Goal: Contribute content: Contribute content

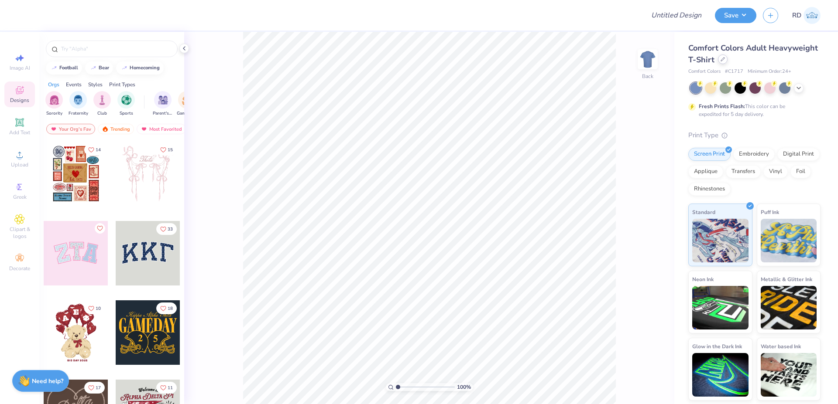
click at [721, 59] on icon at bounding box center [722, 59] width 4 height 4
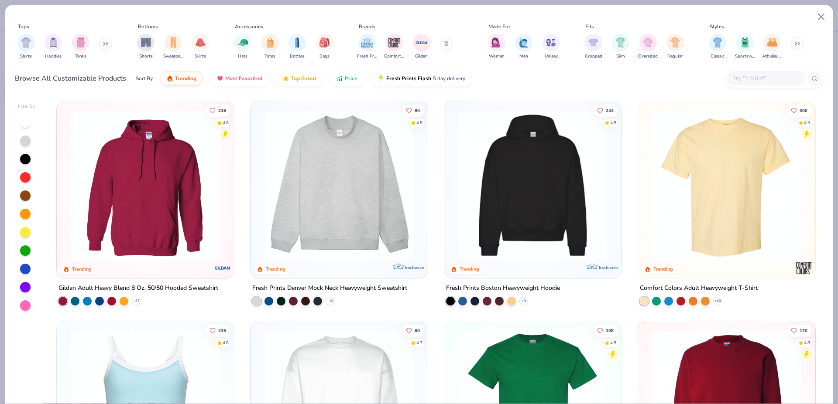
click at [750, 79] on input "text" at bounding box center [765, 78] width 67 height 10
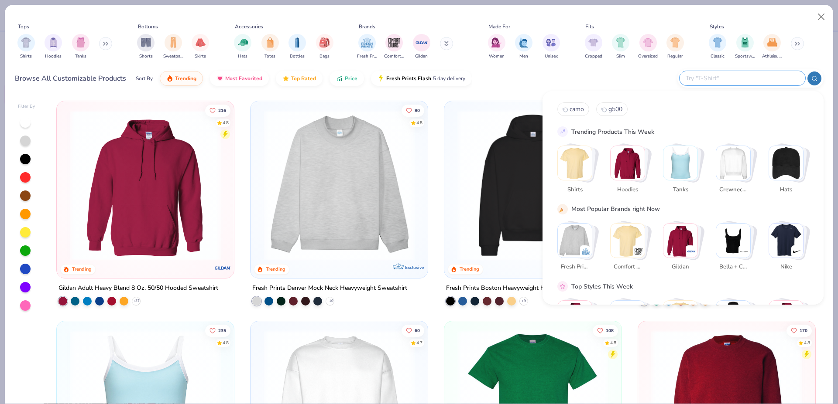
paste input "B8882"
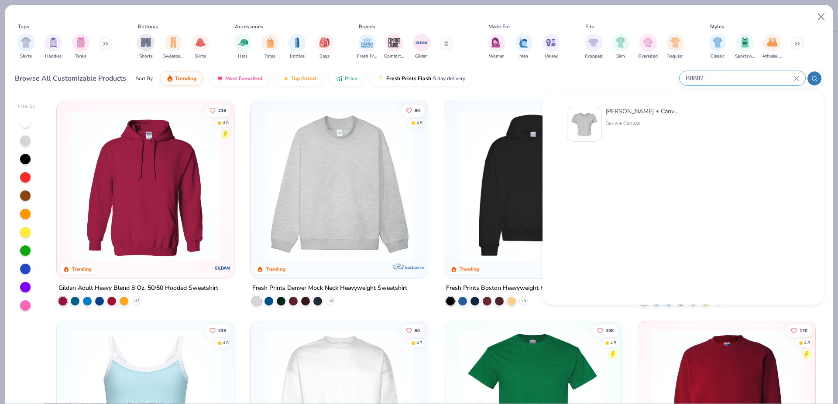
type input "B8882"
click at [615, 113] on div "[PERSON_NAME] + Canvas [DEMOGRAPHIC_DATA]' Flowy Cropped T-Shirt" at bounding box center [641, 111] width 73 height 9
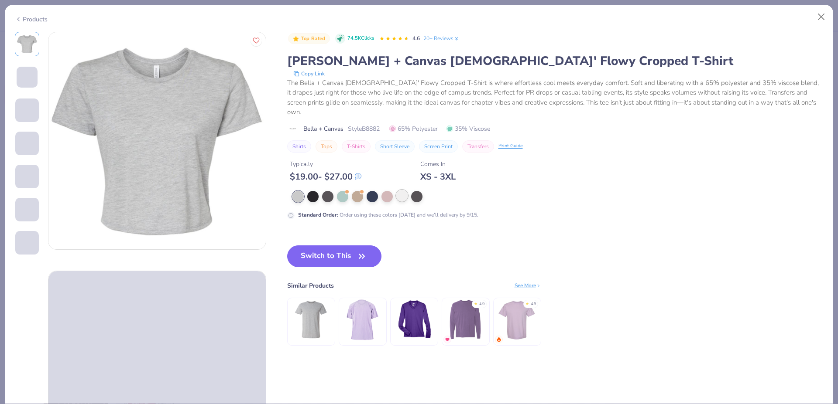
click at [404, 190] on div at bounding box center [401, 195] width 11 height 11
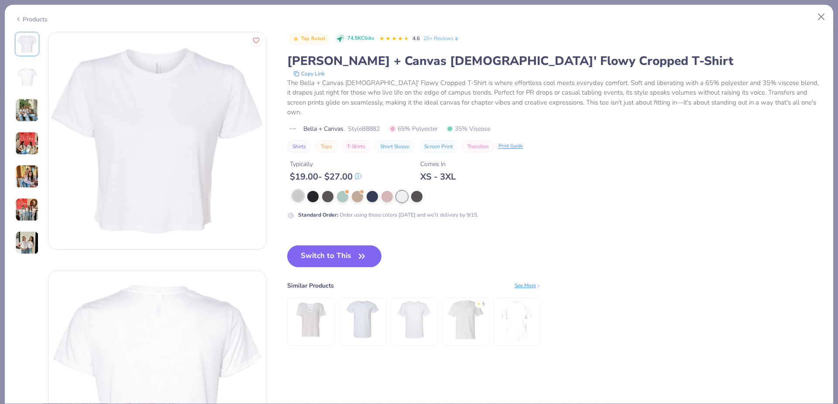
click at [301, 190] on div at bounding box center [297, 195] width 11 height 11
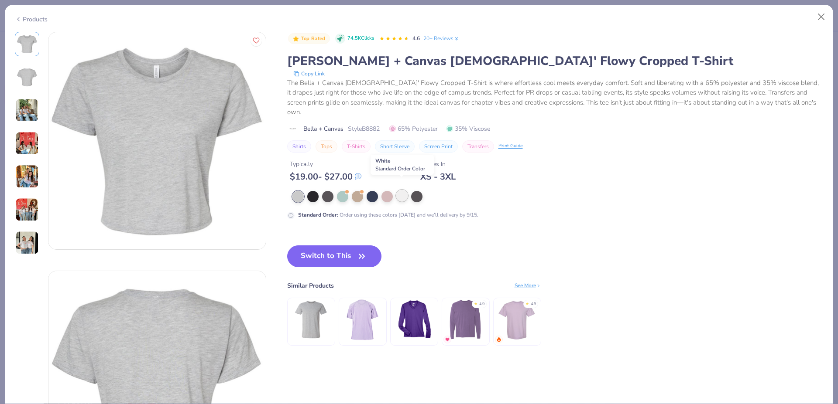
click at [405, 190] on div at bounding box center [401, 195] width 11 height 11
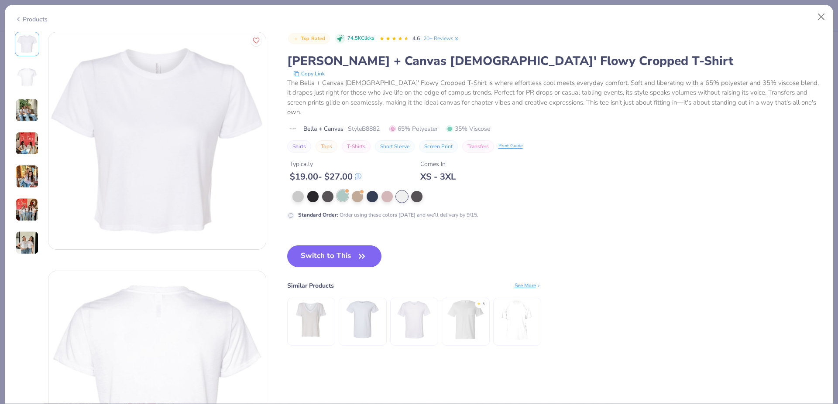
click at [348, 190] on div at bounding box center [342, 195] width 11 height 11
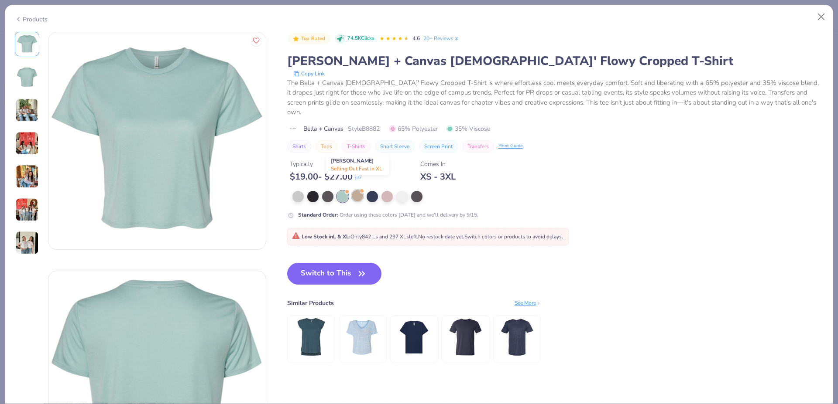
click at [359, 190] on div at bounding box center [357, 195] width 11 height 11
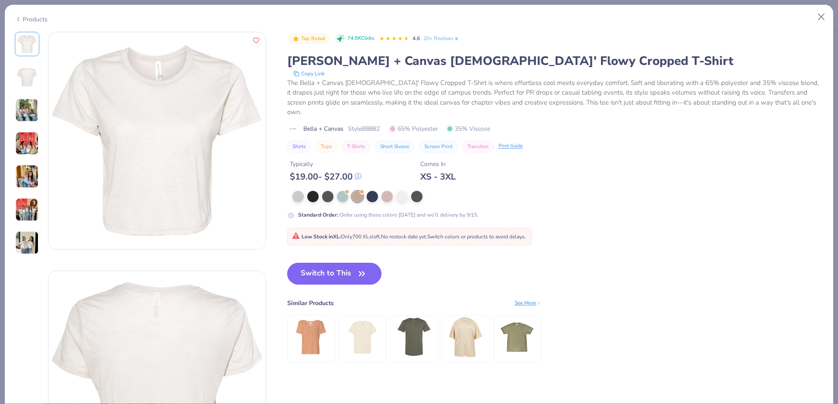
click at [318, 268] on button "Switch to This" at bounding box center [334, 274] width 95 height 22
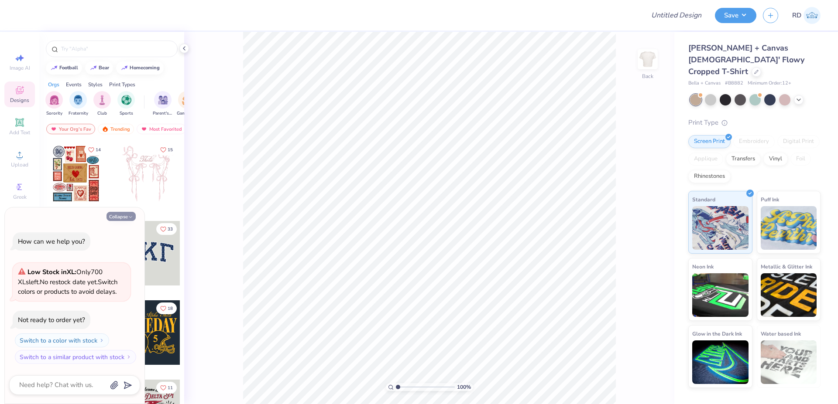
click at [119, 216] on button "Collapse" at bounding box center [120, 216] width 29 height 9
type textarea "x"
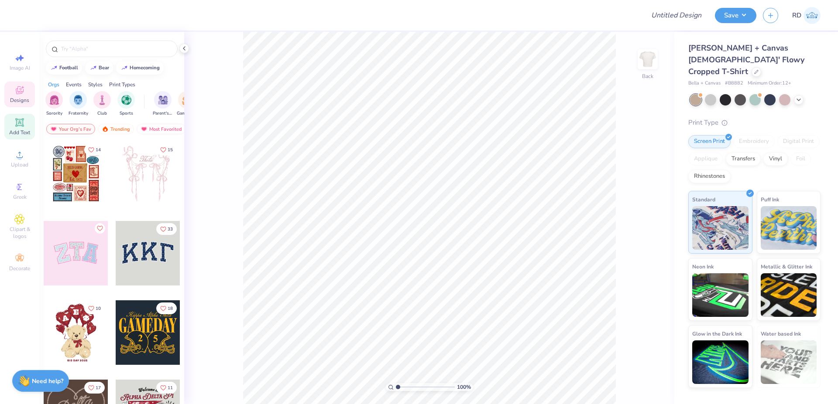
click at [15, 123] on icon at bounding box center [19, 122] width 10 height 10
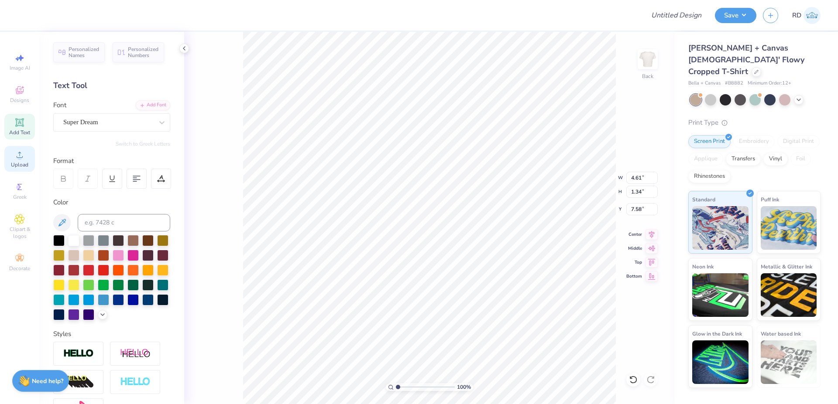
click at [16, 164] on span "Upload" at bounding box center [19, 164] width 17 height 7
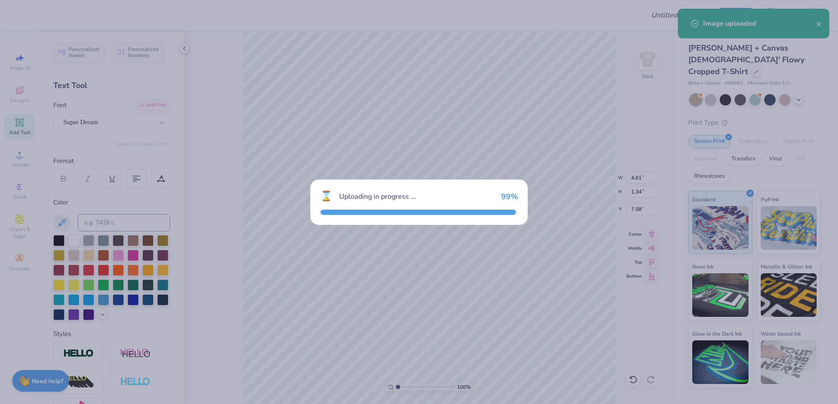
type input "8.20"
type input "4.73"
type input "5.88"
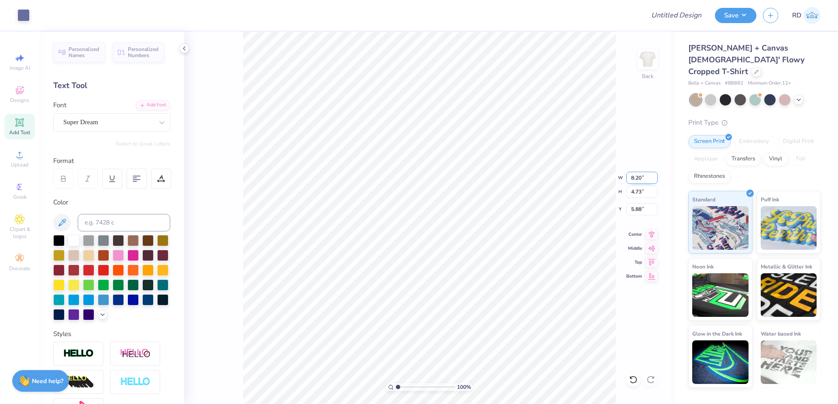
click at [646, 176] on input "8.20" at bounding box center [641, 178] width 31 height 12
paste input "4.54"
type input "4.54"
type input "2.62"
type input "9.23"
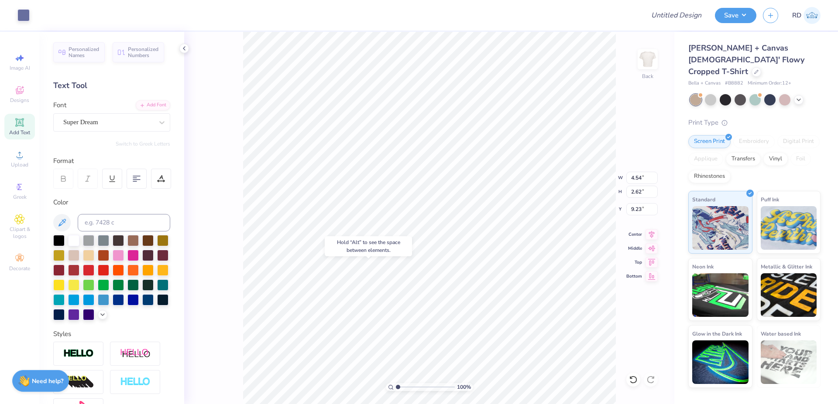
type input "4.61"
type input "1.34"
type input "3.88"
type input "4.54"
type input "2.62"
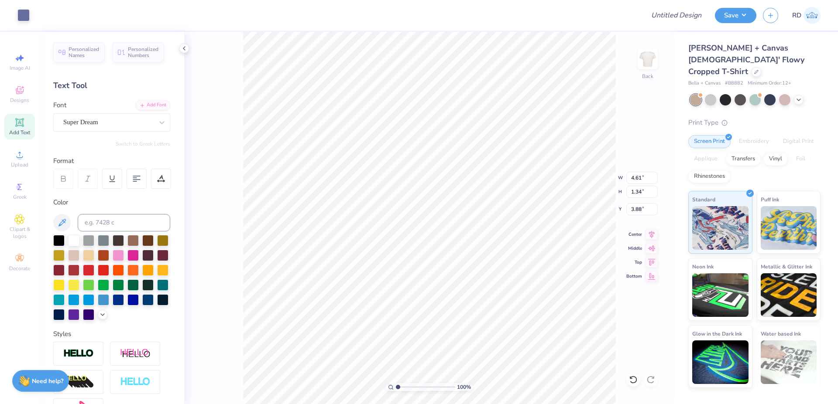
type input "9.23"
click at [136, 218] on input at bounding box center [124, 222] width 92 height 17
type input "7668"
type textarea "Design Club"
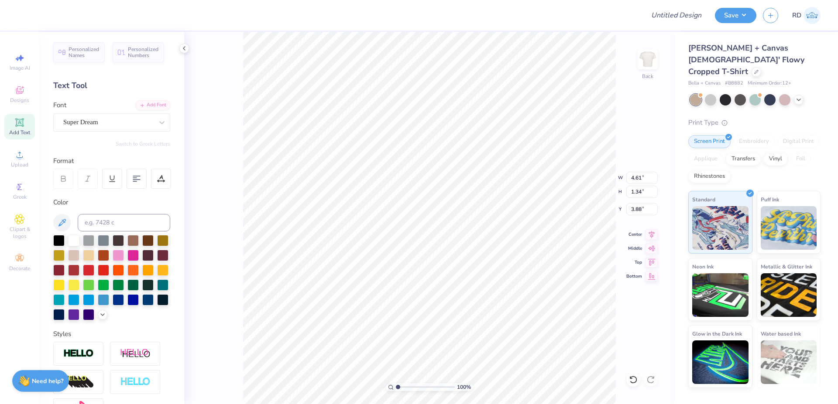
click at [137, 99] on div "Personalized Names Personalized Numbers Text Tool Add Font Font Super Dream Swi…" at bounding box center [111, 218] width 145 height 373
click at [142, 105] on div "Add Font" at bounding box center [153, 104] width 34 height 10
type input "10.26"
type input "1.66"
type input "3.72"
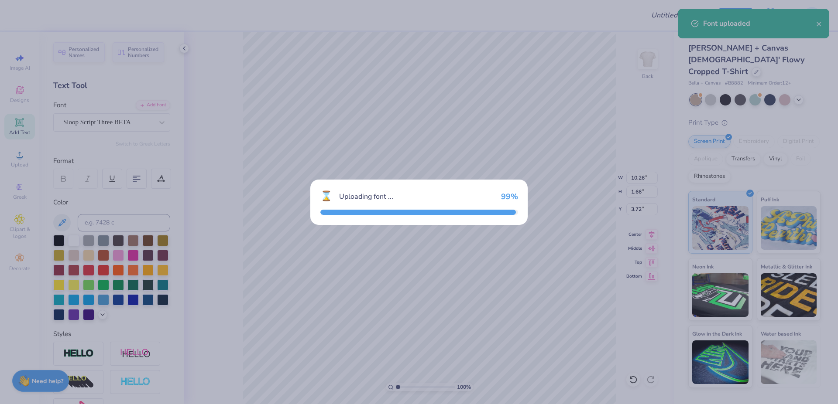
type input "9.60"
type input "2.50"
type input "3.30"
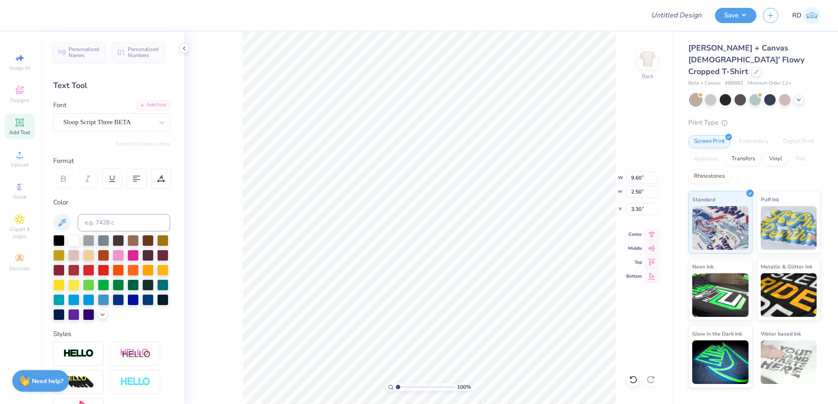
scroll to position [0, 3]
type textarea "Design Club"
type input "5.63"
click at [651, 236] on icon at bounding box center [651, 233] width 12 height 10
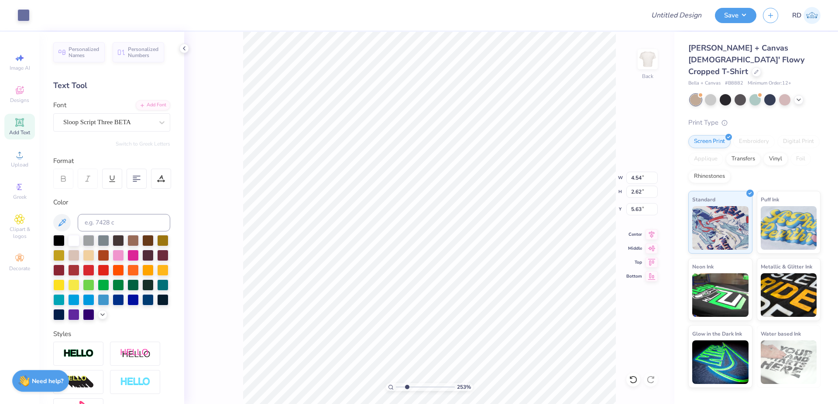
click at [407, 390] on input "range" at bounding box center [425, 387] width 59 height 8
click at [653, 232] on icon at bounding box center [651, 233] width 12 height 10
drag, startPoint x: 407, startPoint y: 387, endPoint x: 403, endPoint y: 389, distance: 5.0
click at [403, 389] on input "range" at bounding box center [425, 387] width 59 height 8
type input "1.86"
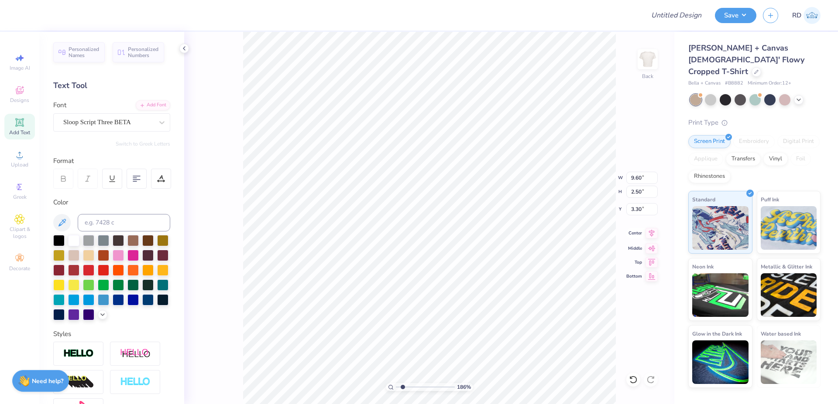
click at [653, 232] on icon at bounding box center [651, 233] width 12 height 10
type input "3.31"
click at [651, 233] on icon at bounding box center [652, 232] width 6 height 7
type input "5.27"
click at [652, 229] on icon at bounding box center [651, 233] width 12 height 10
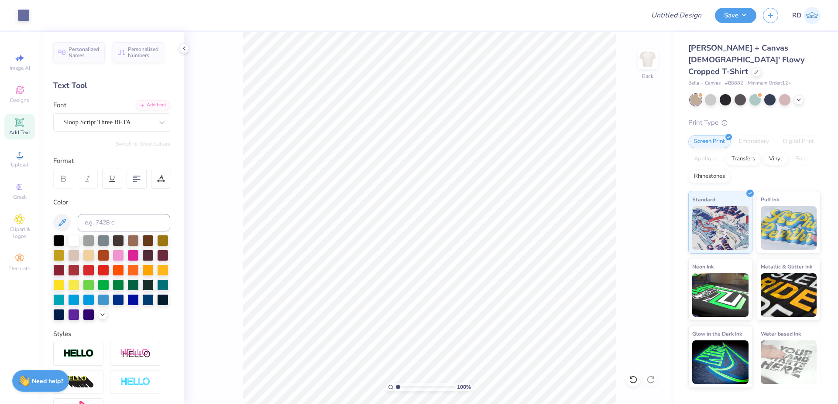
drag, startPoint x: 404, startPoint y: 386, endPoint x: 386, endPoint y: 389, distance: 17.6
click at [396, 389] on input "range" at bounding box center [425, 387] width 59 height 8
drag, startPoint x: 410, startPoint y: 388, endPoint x: 415, endPoint y: 388, distance: 5.7
click at [415, 388] on input "range" at bounding box center [425, 387] width 59 height 8
type input "4.02"
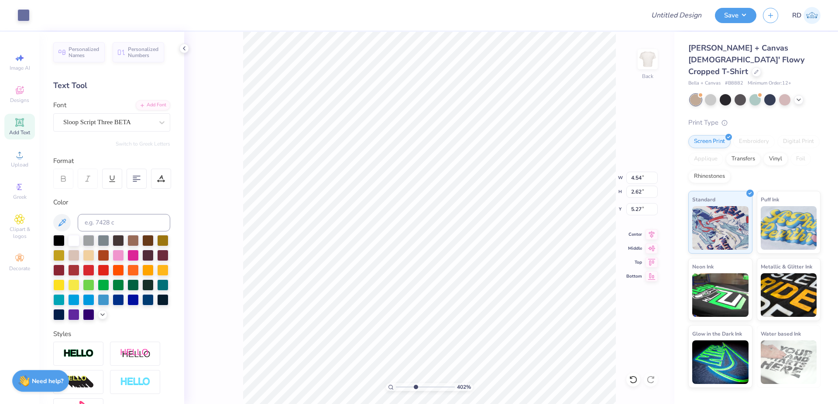
type input "5.24"
drag, startPoint x: 409, startPoint y: 388, endPoint x: 393, endPoint y: 384, distance: 15.8
click at [396, 389] on input "range" at bounding box center [425, 387] width 59 height 8
click at [406, 387] on input "range" at bounding box center [425, 387] width 59 height 8
type input "2.38"
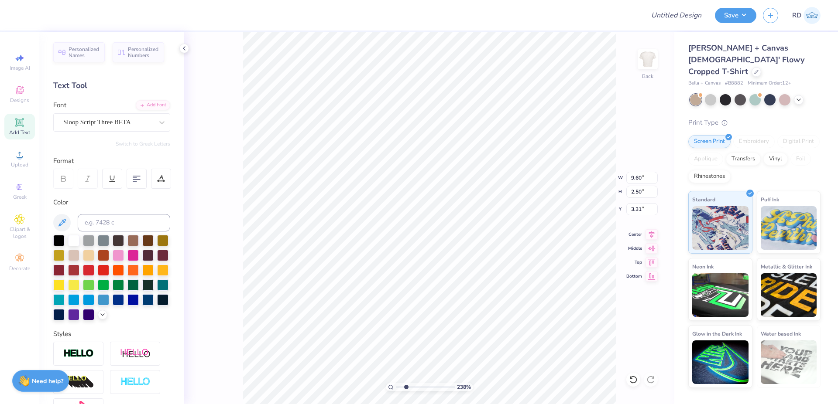
type input "4.54"
type input "2.62"
click at [652, 235] on icon at bounding box center [651, 233] width 12 height 10
type input "5.23"
drag, startPoint x: 402, startPoint y: 386, endPoint x: 363, endPoint y: 385, distance: 39.3
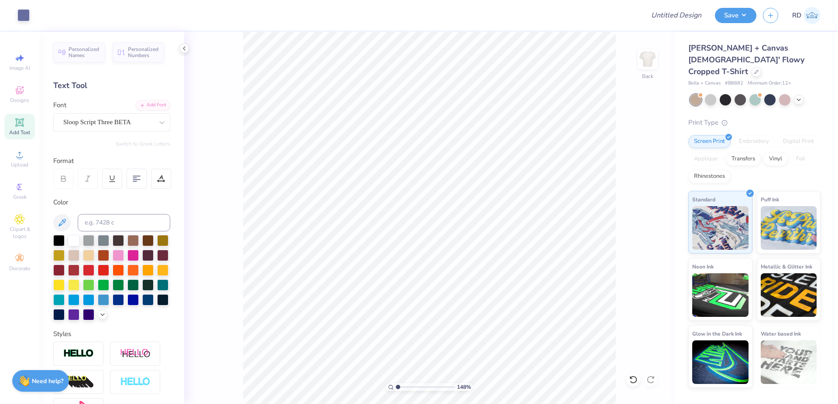
type input "1"
click at [396, 385] on input "range" at bounding box center [425, 387] width 59 height 8
click at [666, 12] on input "Design Title" at bounding box center [666, 15] width 86 height 17
paste input "FPS239890"
type input "FPS239890"
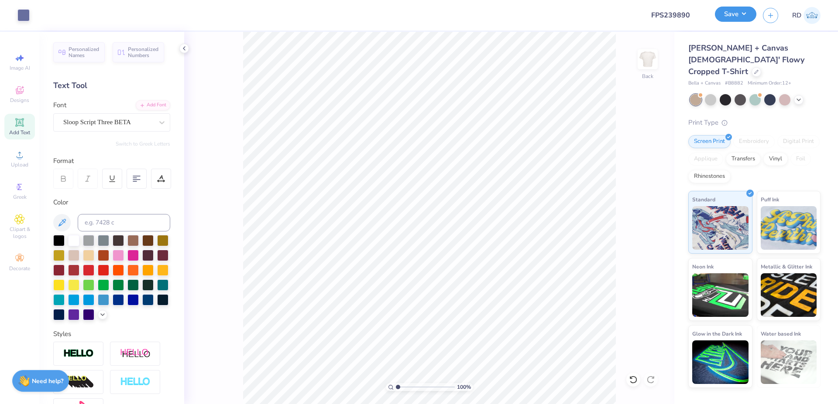
click at [736, 11] on button "Save" at bounding box center [735, 14] width 41 height 15
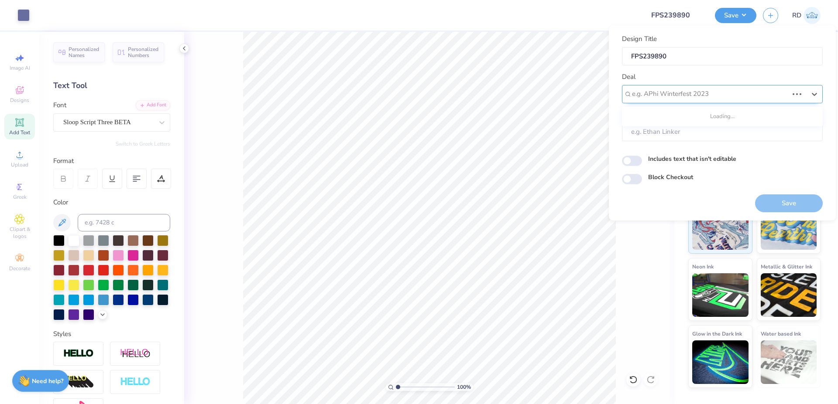
click at [690, 90] on div at bounding box center [710, 94] width 156 height 12
click at [698, 119] on div "Design Tool Gallery" at bounding box center [722, 117] width 194 height 14
type input "gallery"
type input "Design Tool Gallery User"
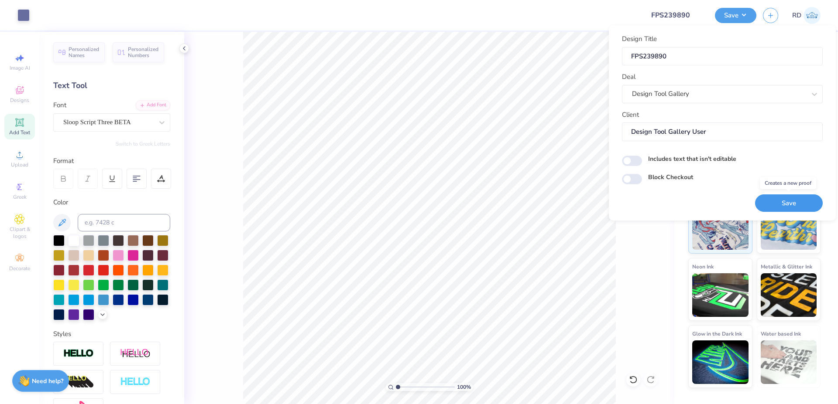
click at [780, 201] on button "Save" at bounding box center [789, 204] width 68 height 18
